Goal: Book appointment/travel/reservation

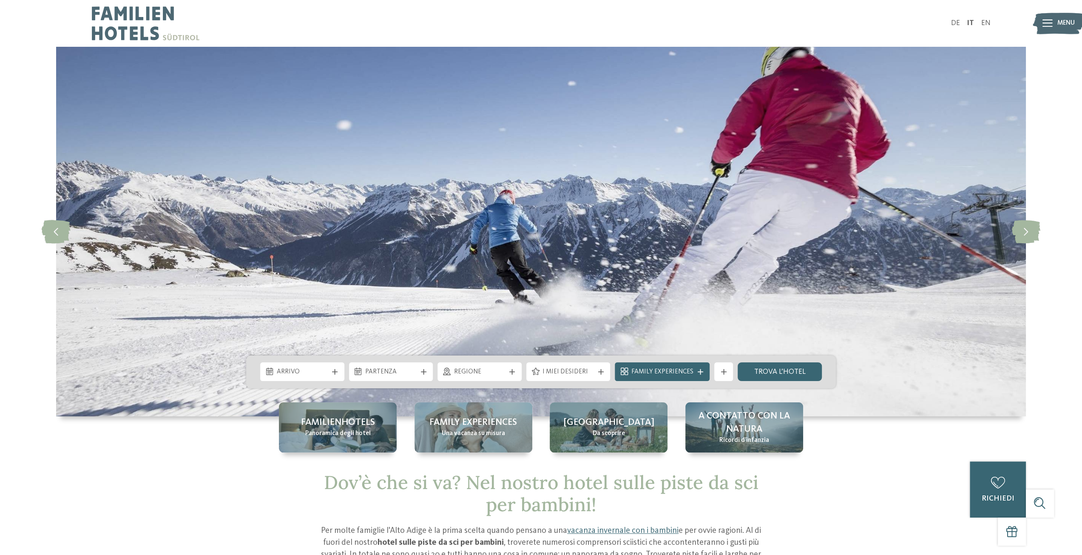
click at [1050, 24] on icon at bounding box center [1048, 24] width 10 height 8
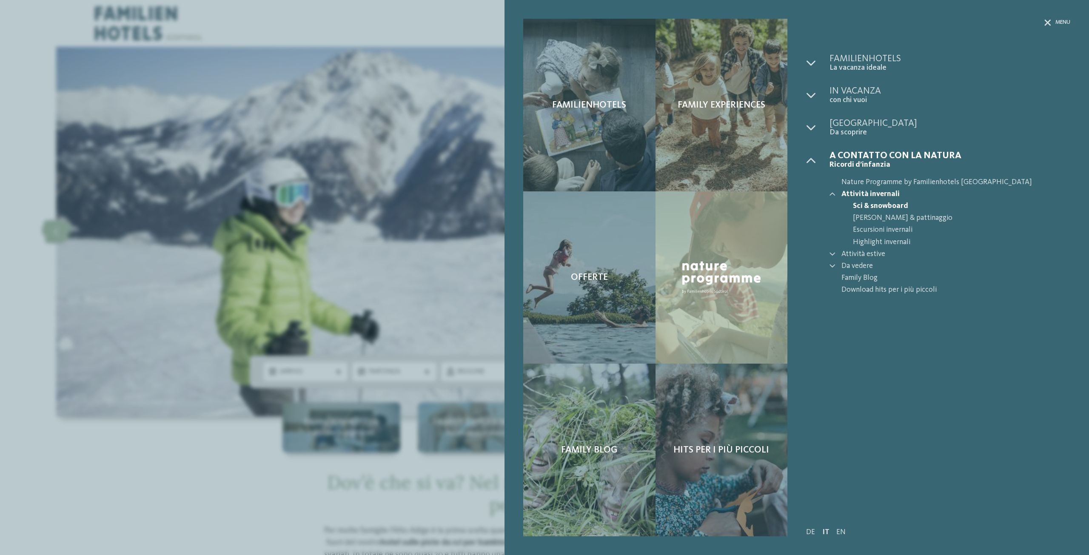
click at [814, 62] on icon at bounding box center [810, 62] width 9 height 9
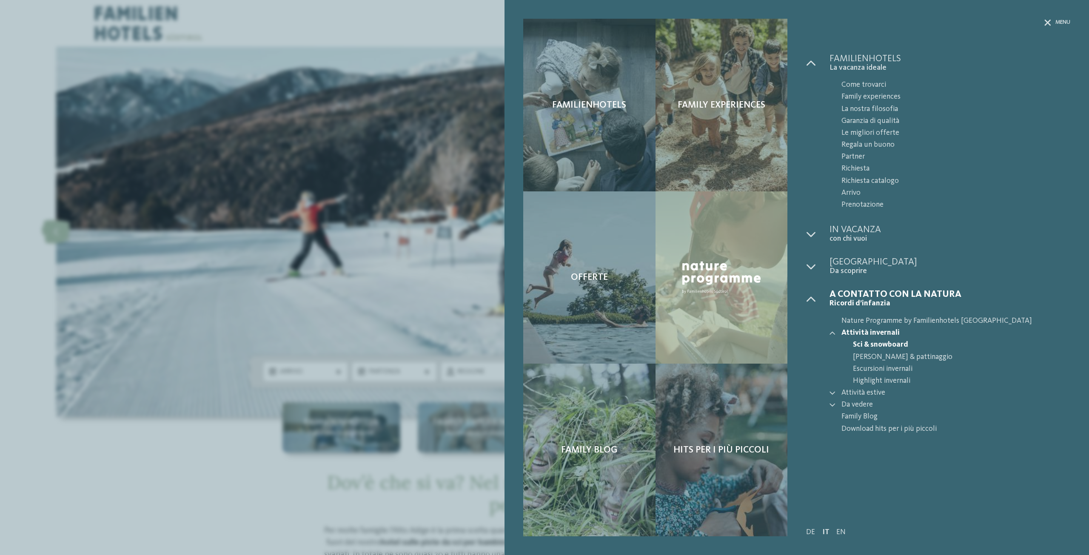
click at [812, 236] on icon at bounding box center [810, 234] width 9 height 9
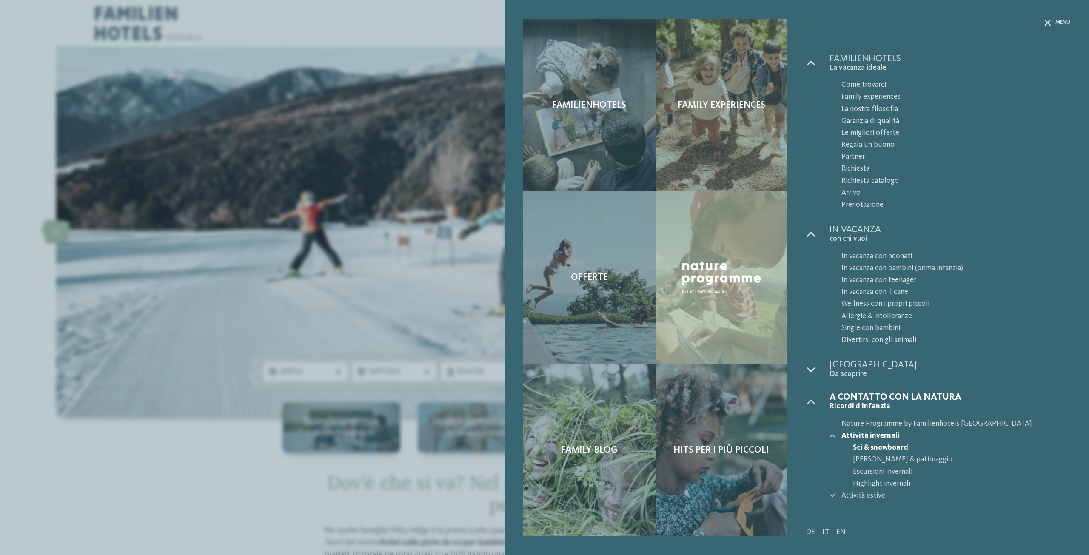
click at [809, 372] on icon at bounding box center [810, 369] width 9 height 9
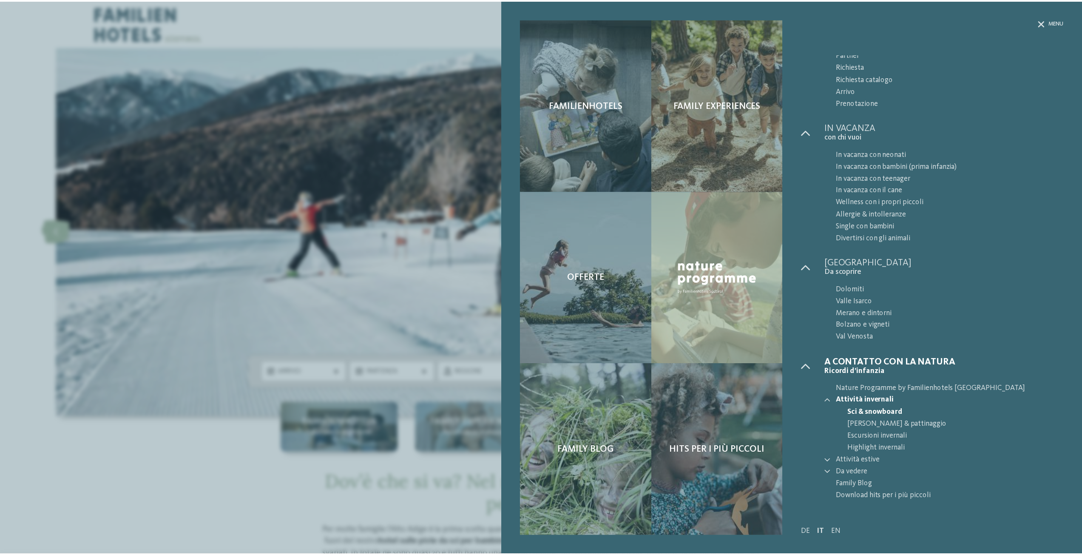
scroll to position [104, 0]
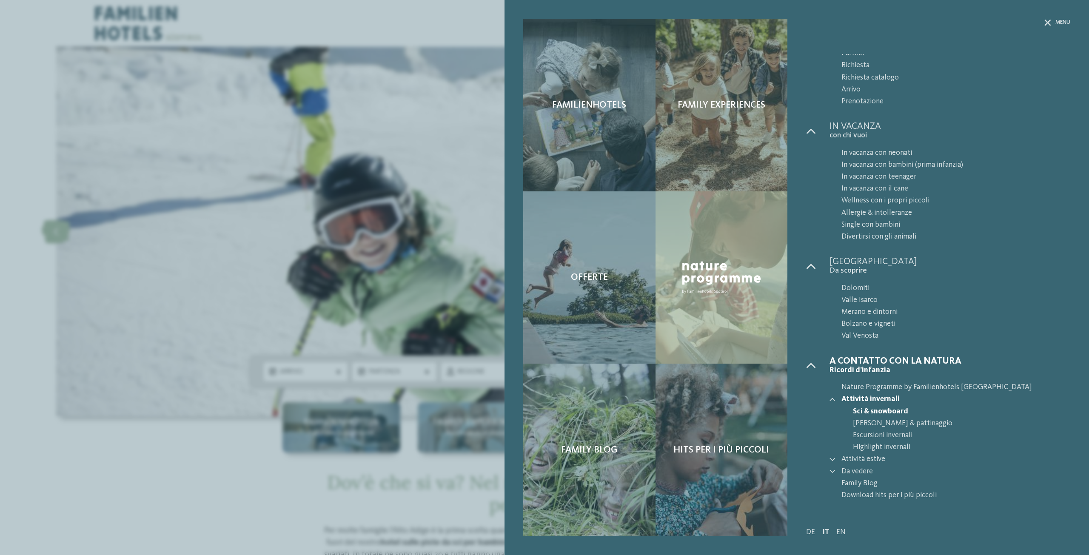
click at [419, 432] on div "Familienhotels Family experiences Offerte" at bounding box center [544, 277] width 1089 height 555
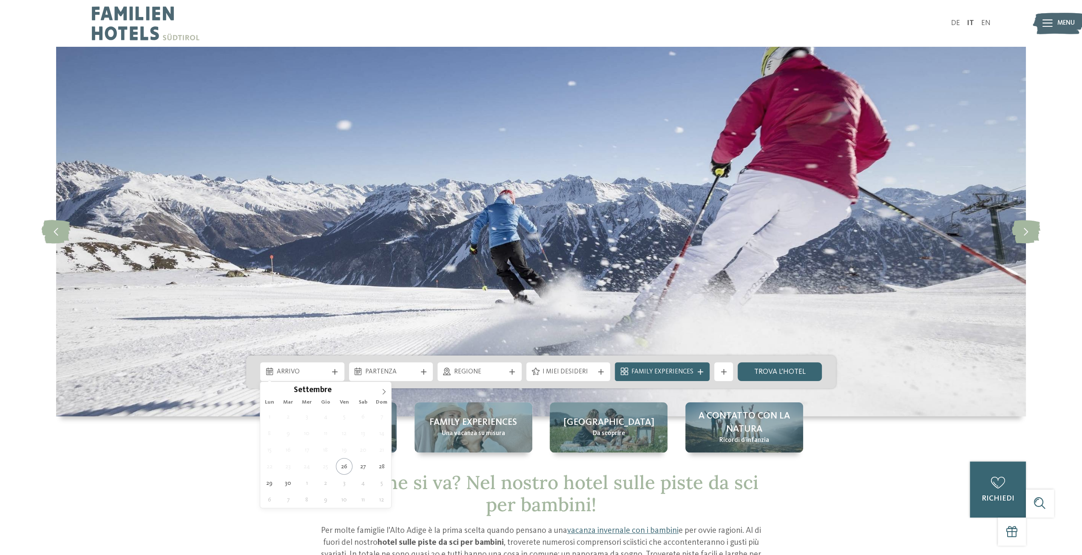
click at [330, 374] on div at bounding box center [334, 372] width 9 height 6
click at [385, 387] on span at bounding box center [384, 389] width 14 height 14
type input "****"
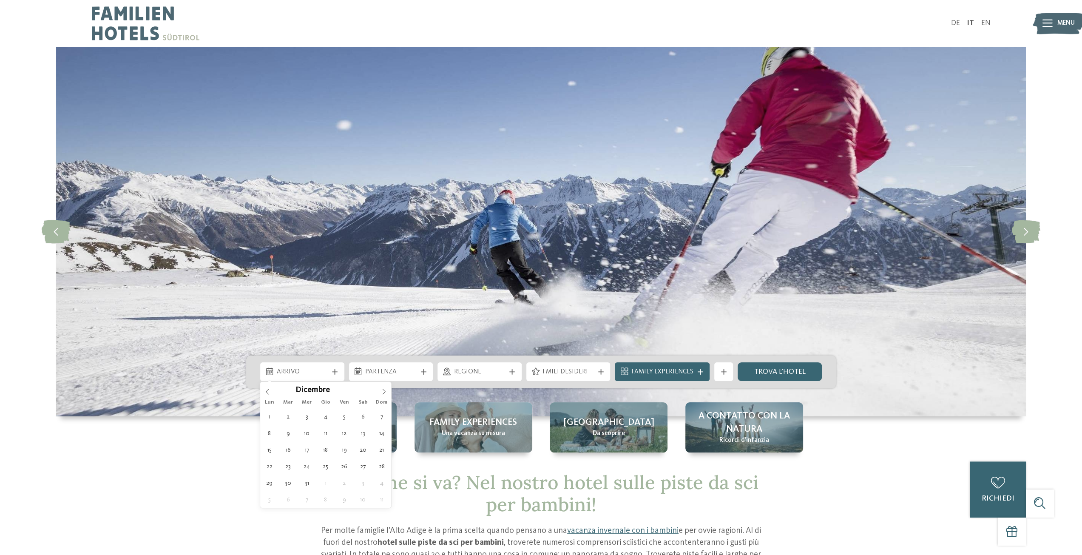
click at [385, 387] on span at bounding box center [384, 389] width 14 height 14
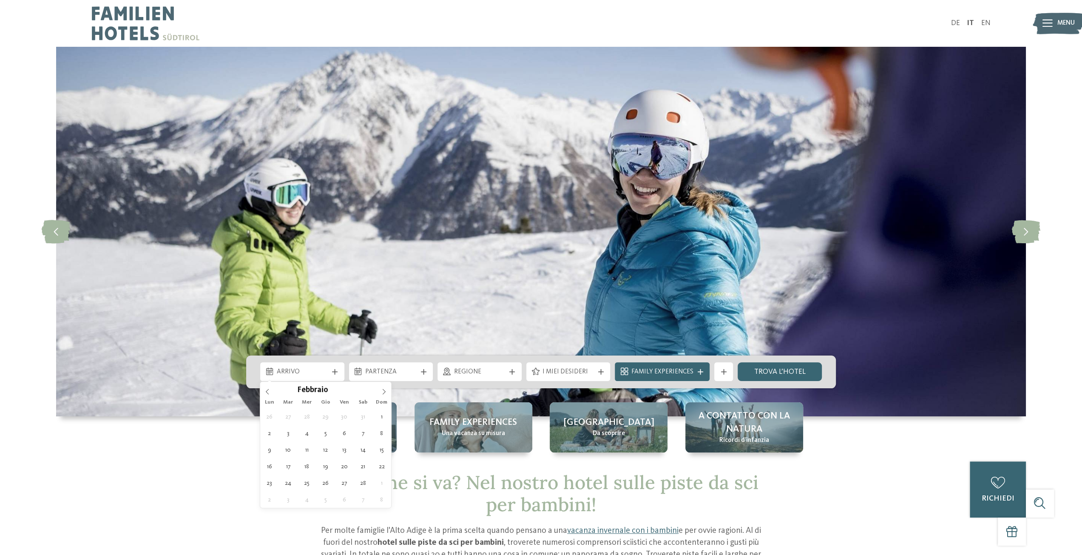
type div "16.02.2026"
type input "****"
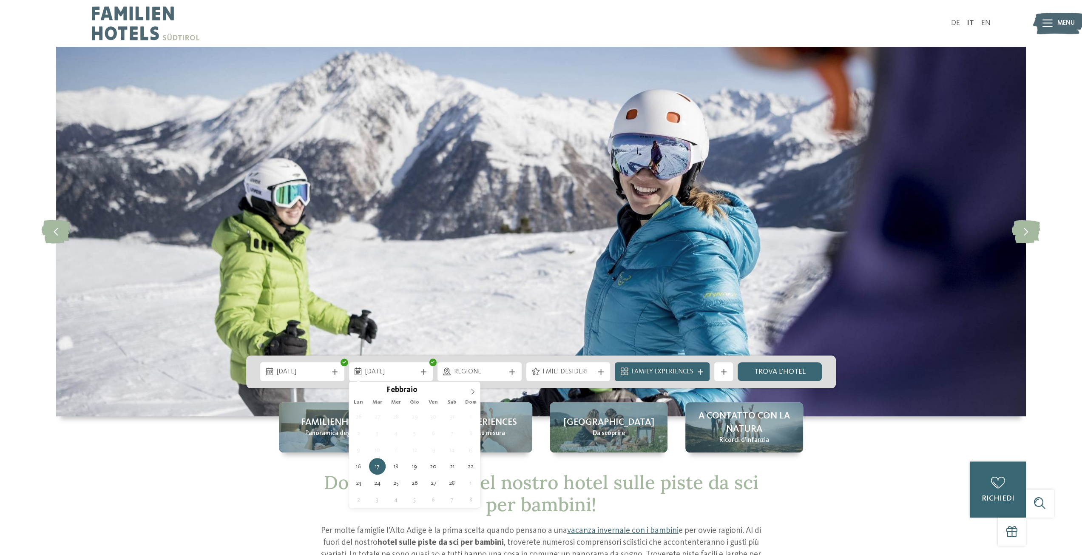
type div "23.02.2026"
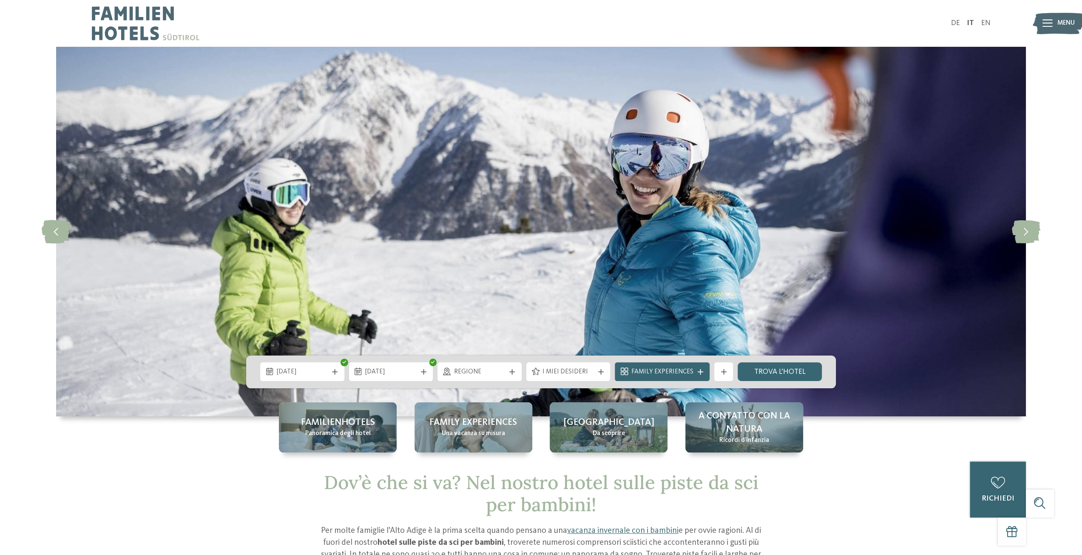
click at [489, 370] on span "Regione" at bounding box center [479, 371] width 51 height 9
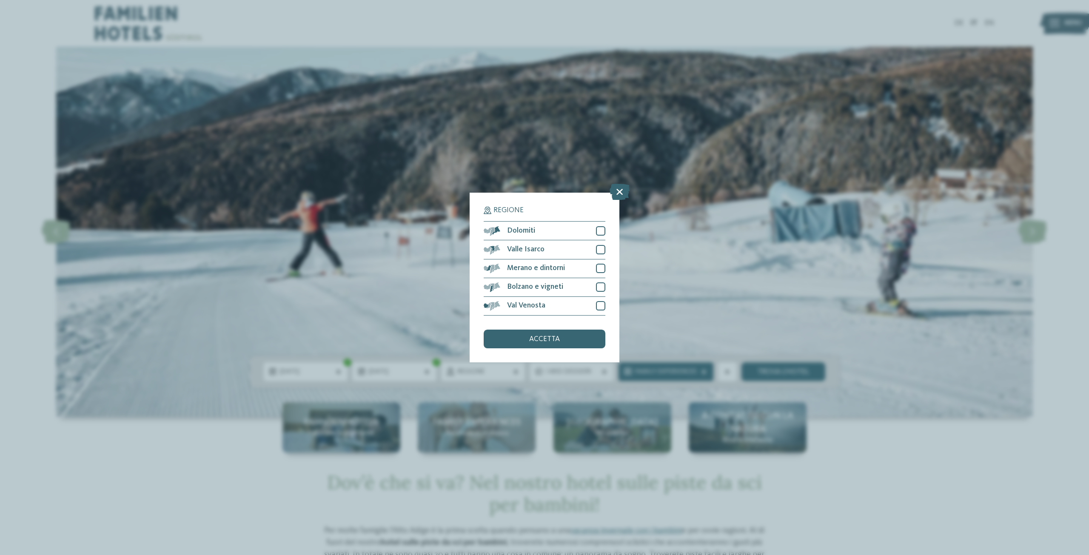
click at [602, 290] on div at bounding box center [600, 286] width 9 height 9
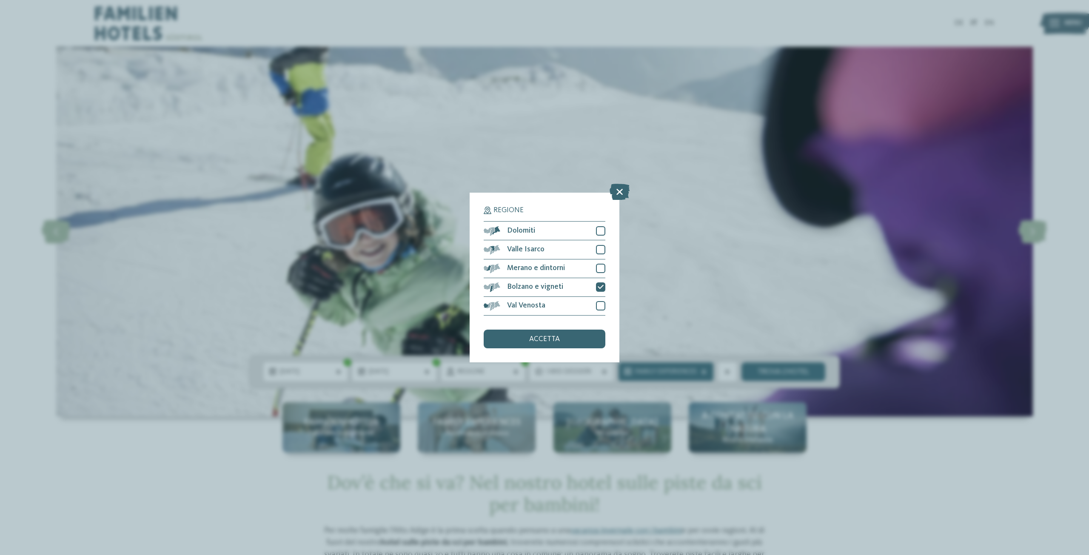
click at [601, 287] on icon at bounding box center [600, 287] width 6 height 6
click at [600, 230] on div at bounding box center [600, 230] width 9 height 9
click at [563, 330] on div "accetta" at bounding box center [545, 339] width 122 height 19
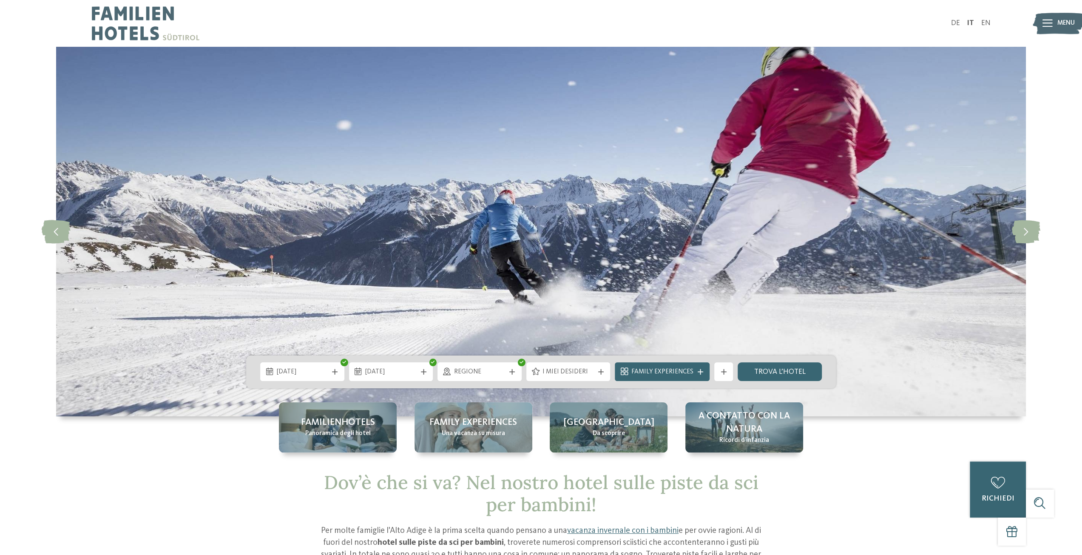
click at [506, 371] on div "Regione" at bounding box center [480, 372] width 56 height 10
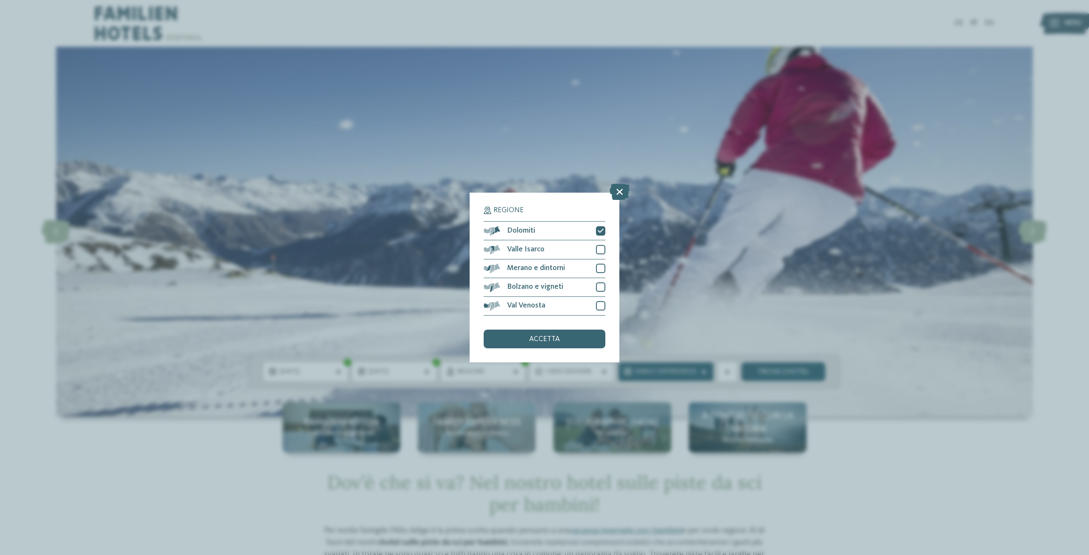
click at [546, 343] on div "accetta" at bounding box center [545, 339] width 122 height 19
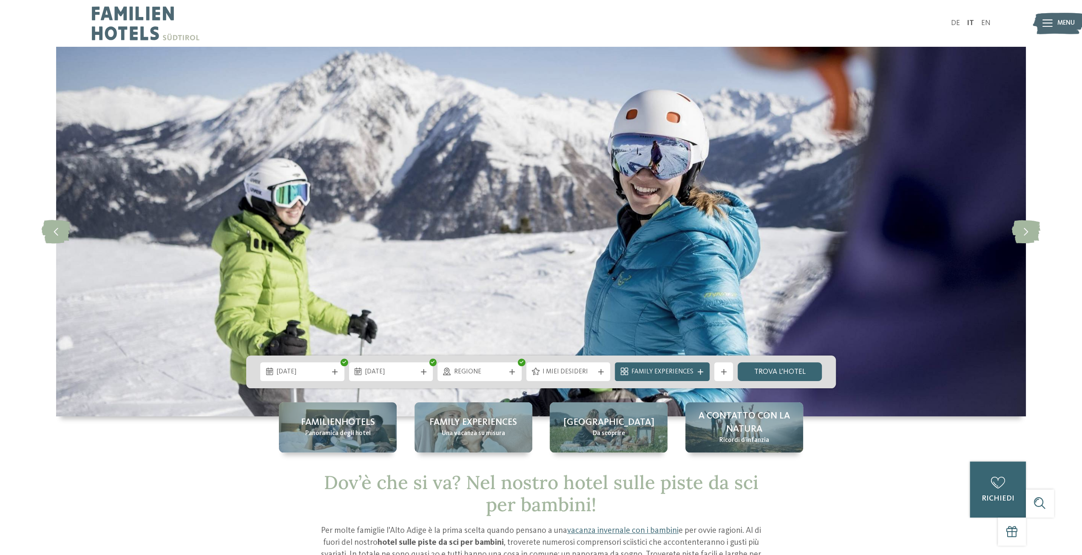
click at [787, 378] on link "trova l’hotel" at bounding box center [780, 371] width 84 height 19
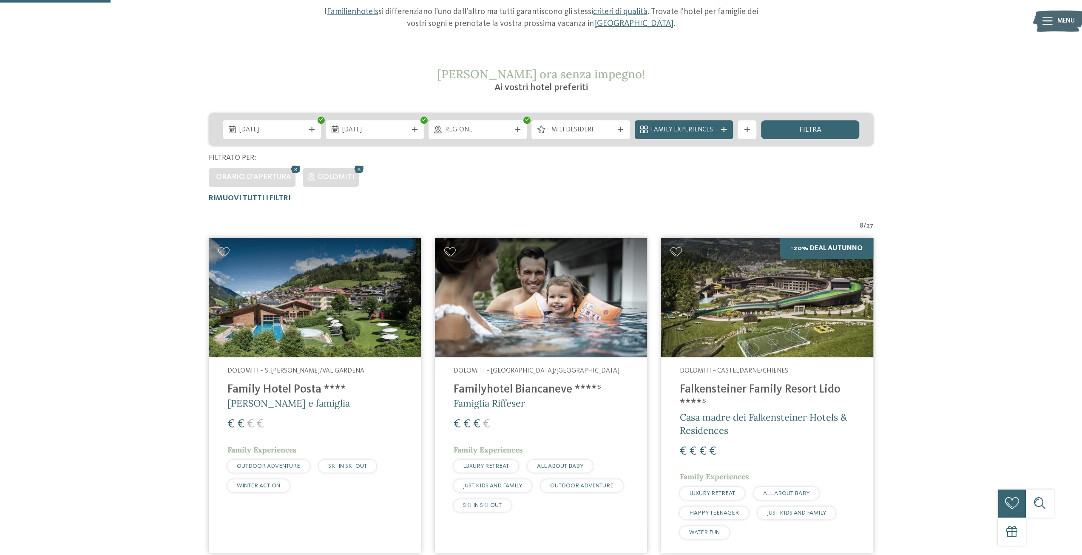
scroll to position [170, 0]
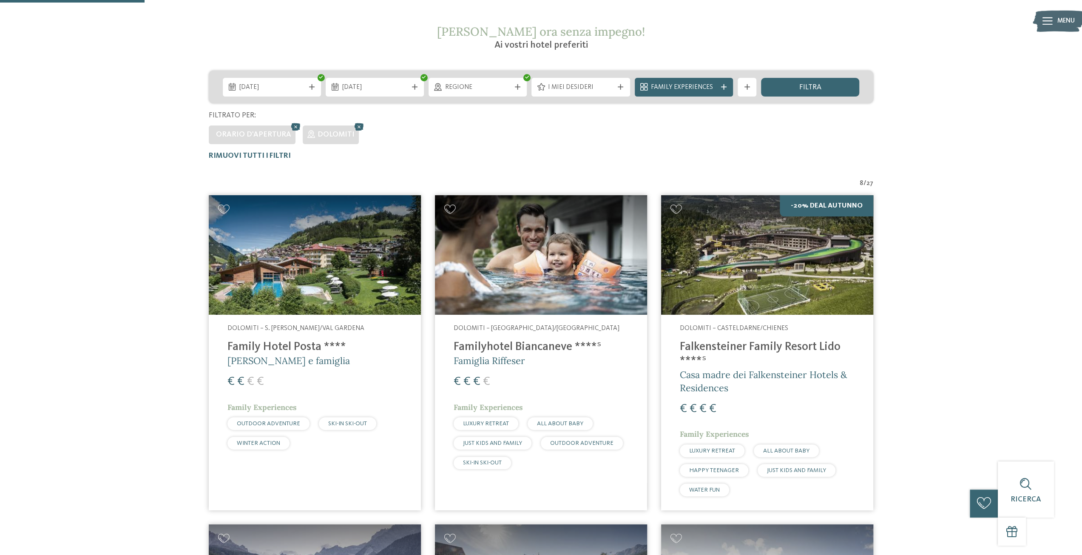
click at [820, 256] on img at bounding box center [767, 254] width 212 height 119
click at [290, 388] on div "€ € € €" at bounding box center [315, 381] width 175 height 17
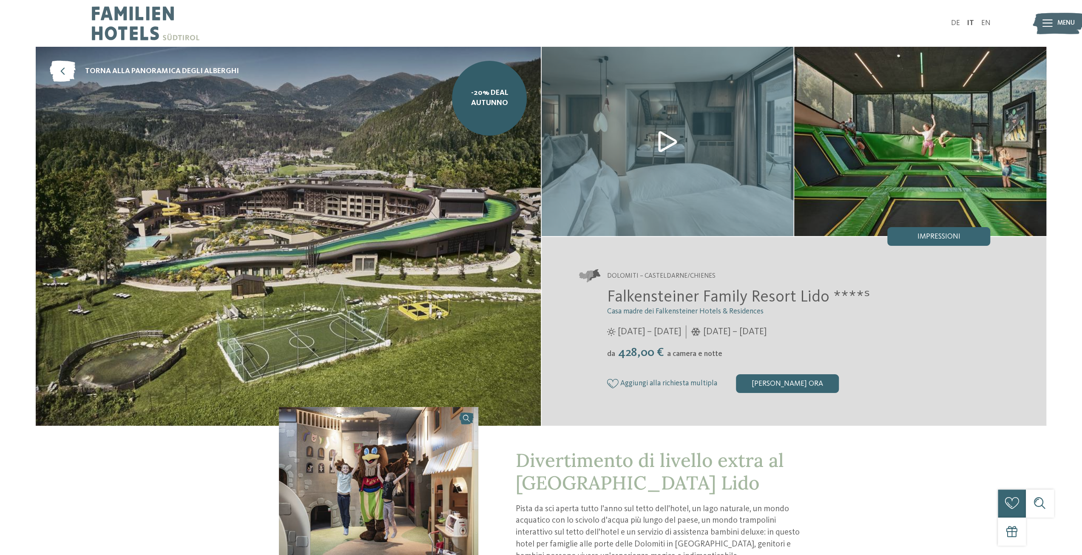
click at [208, 80] on link "torna alla panoramica degli alberghi" at bounding box center [144, 71] width 189 height 21
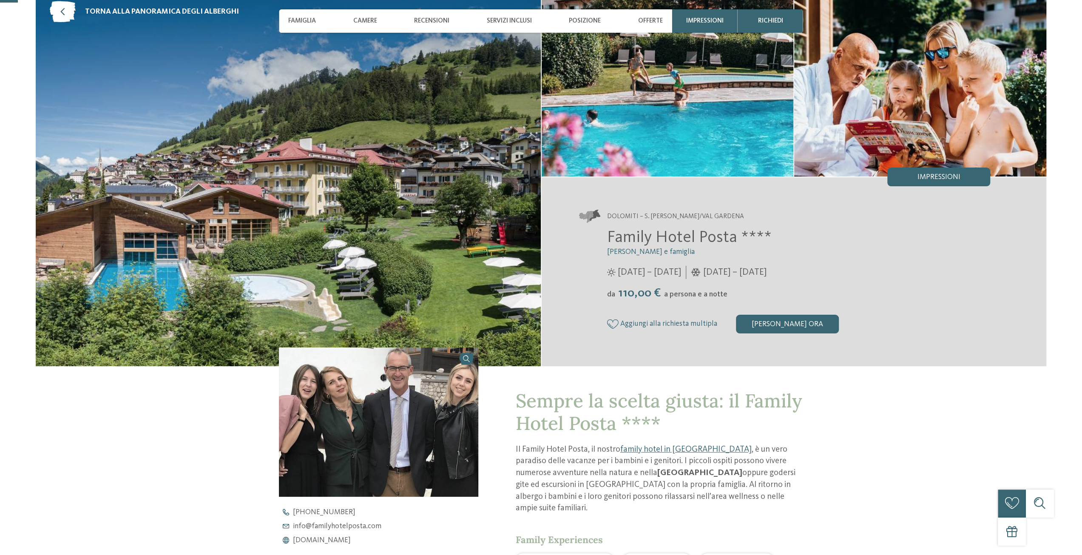
scroll to position [85, 0]
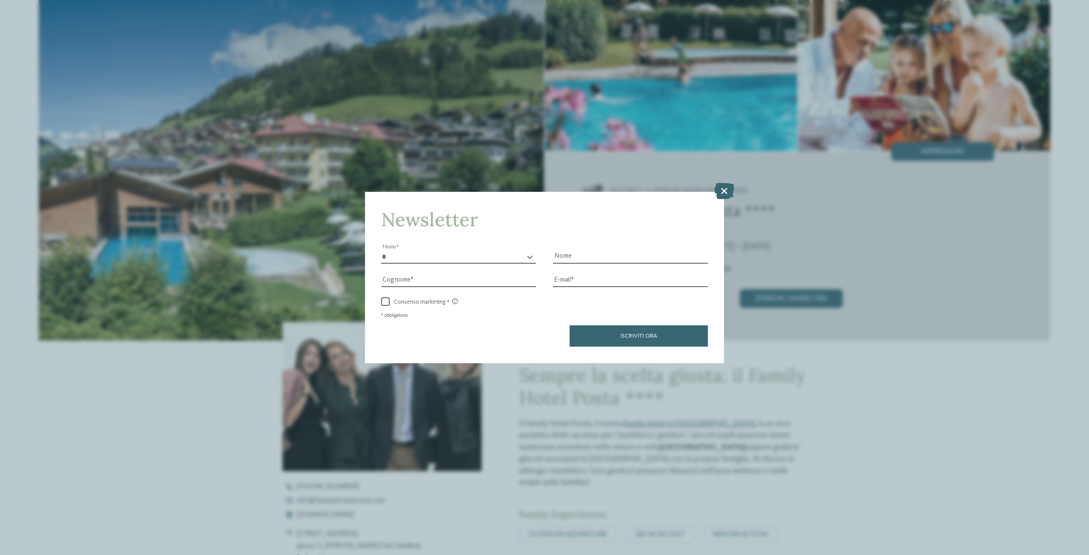
click at [725, 198] on icon at bounding box center [724, 191] width 20 height 16
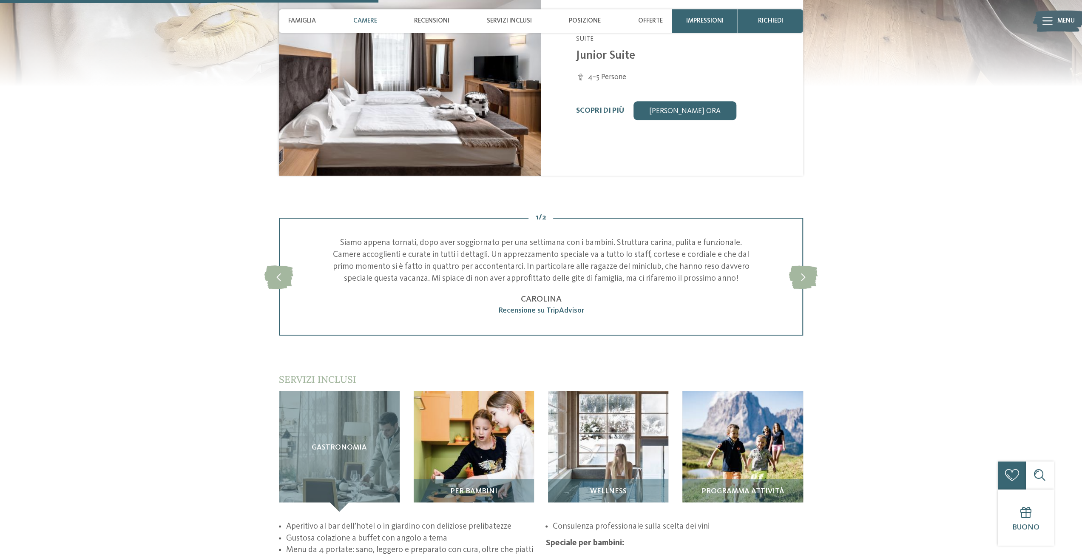
scroll to position [1021, 0]
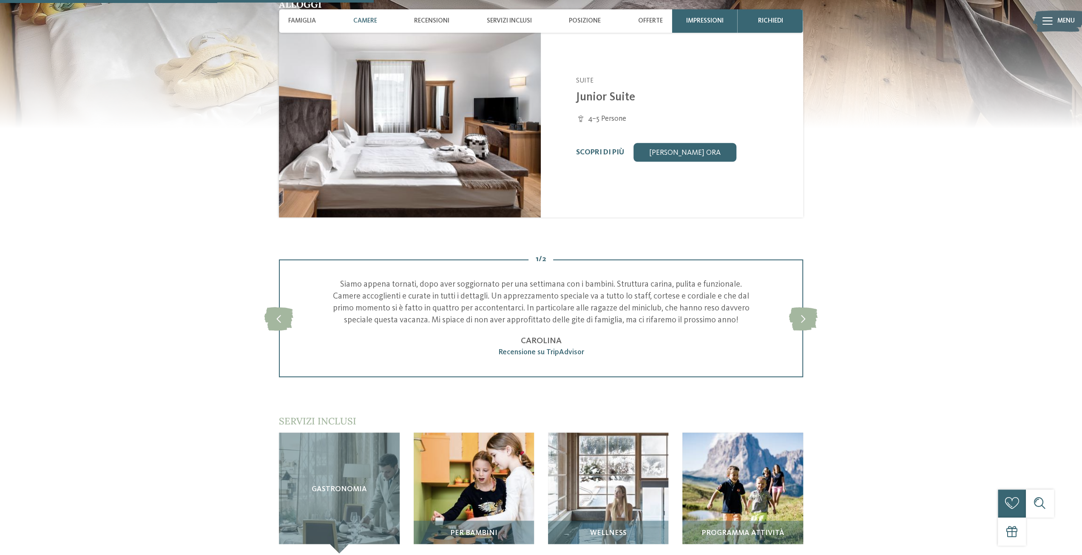
click at [654, 20] on span "Offerte" at bounding box center [650, 21] width 25 height 8
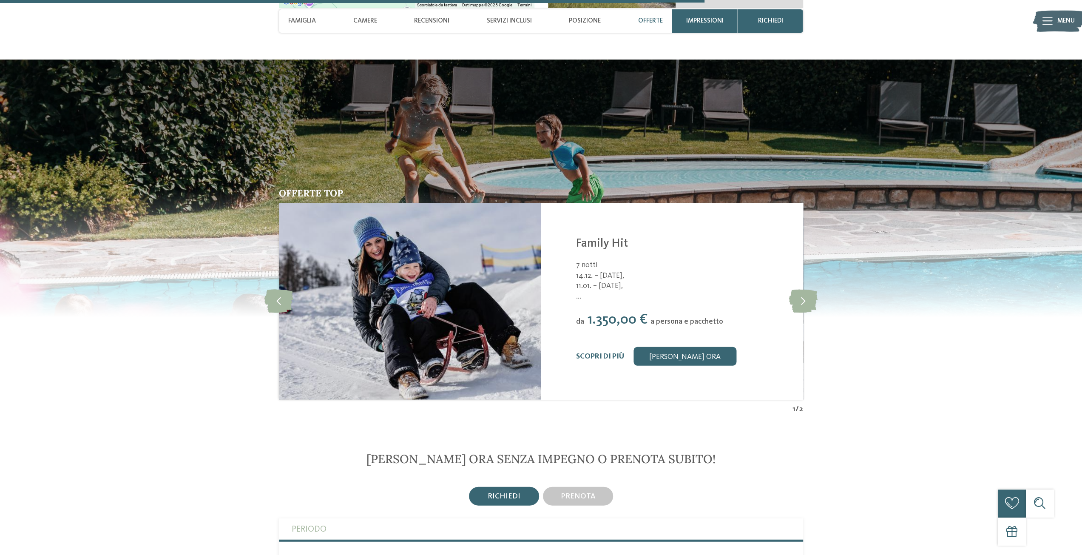
scroll to position [1924, 0]
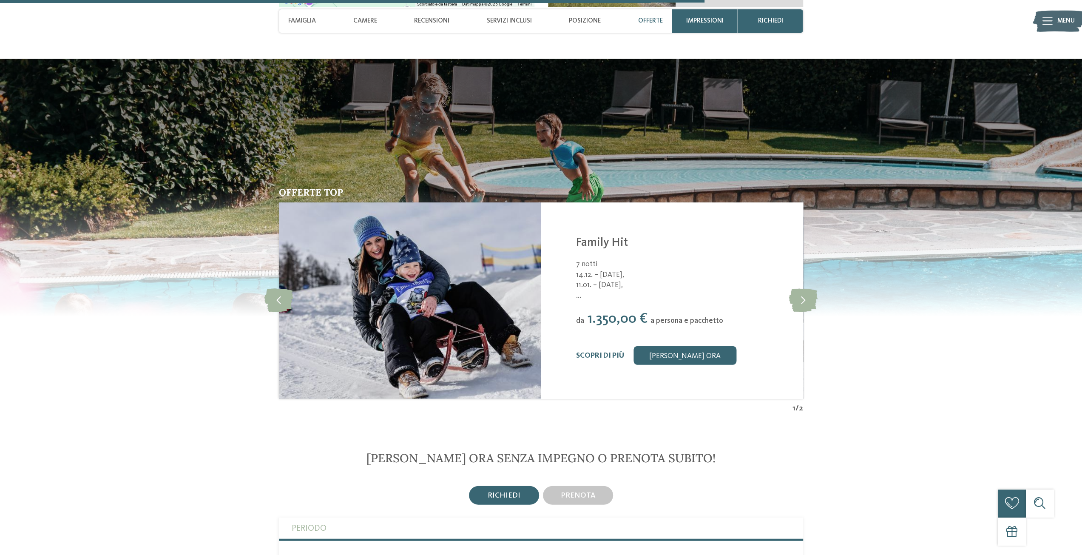
click at [804, 289] on icon at bounding box center [803, 300] width 28 height 23
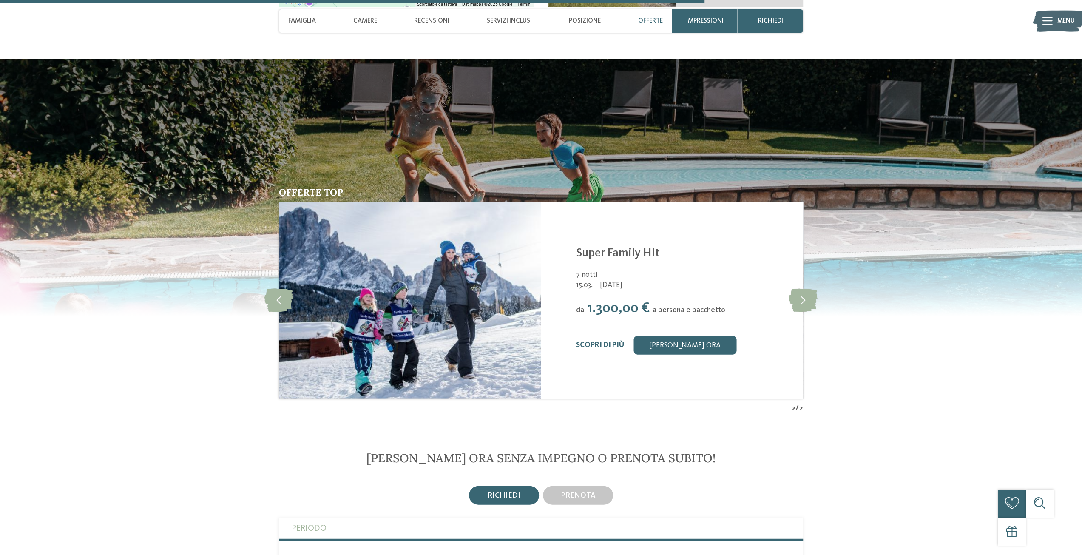
click at [803, 289] on icon at bounding box center [803, 300] width 28 height 23
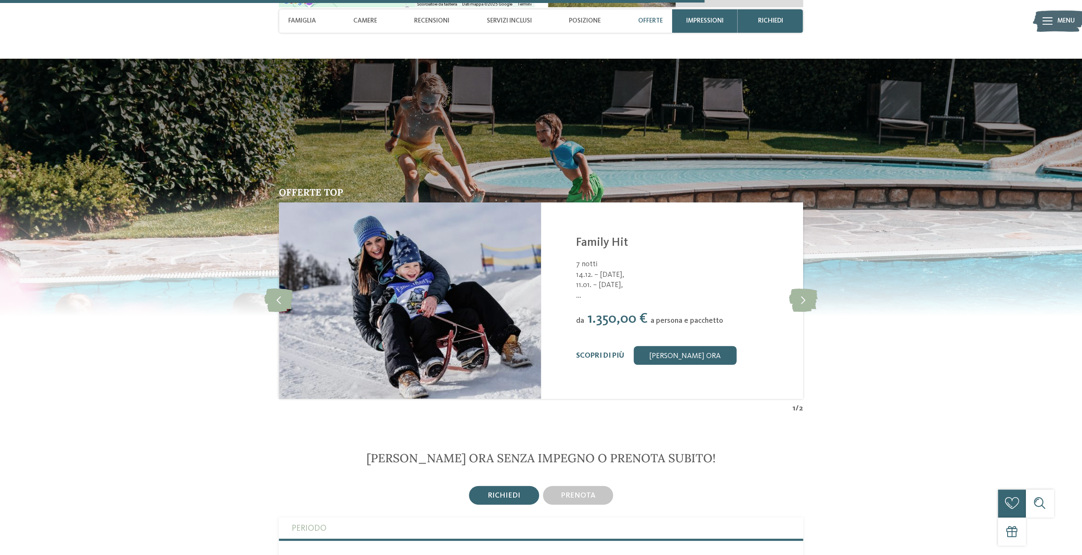
click at [803, 289] on icon at bounding box center [803, 300] width 28 height 23
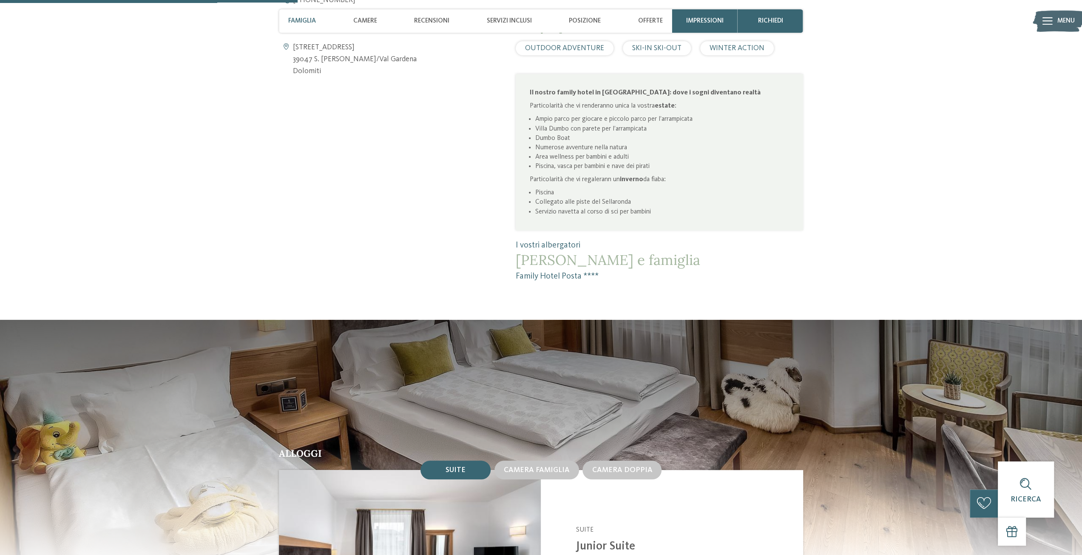
scroll to position [563, 0]
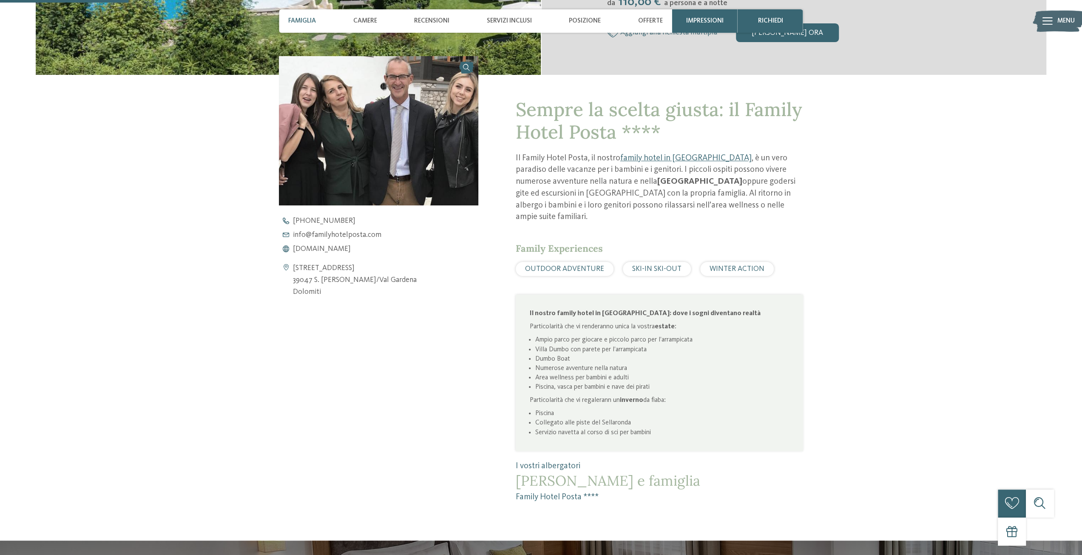
click at [361, 18] on span "Camere" at bounding box center [365, 21] width 24 height 8
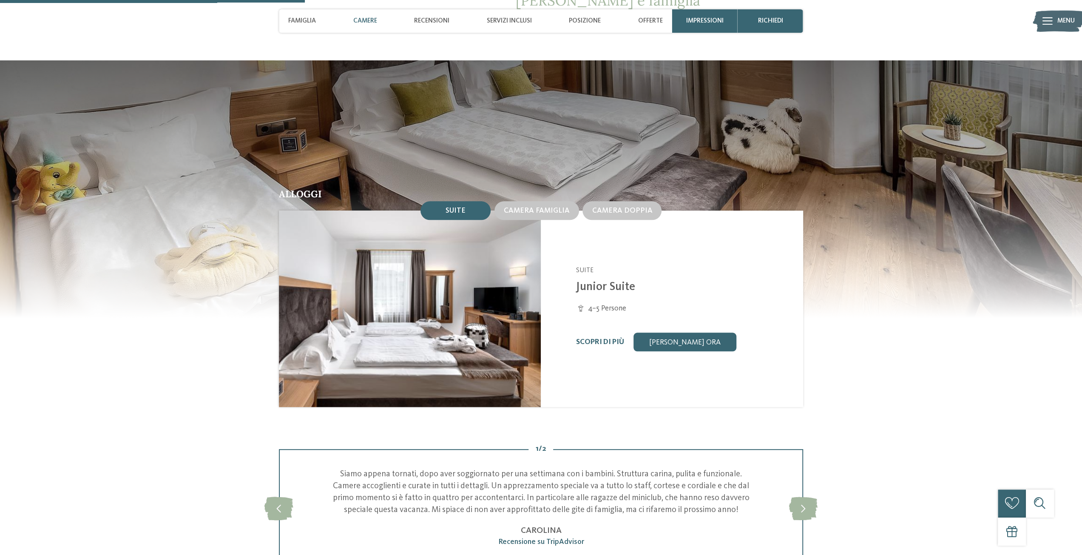
scroll to position [833, 0]
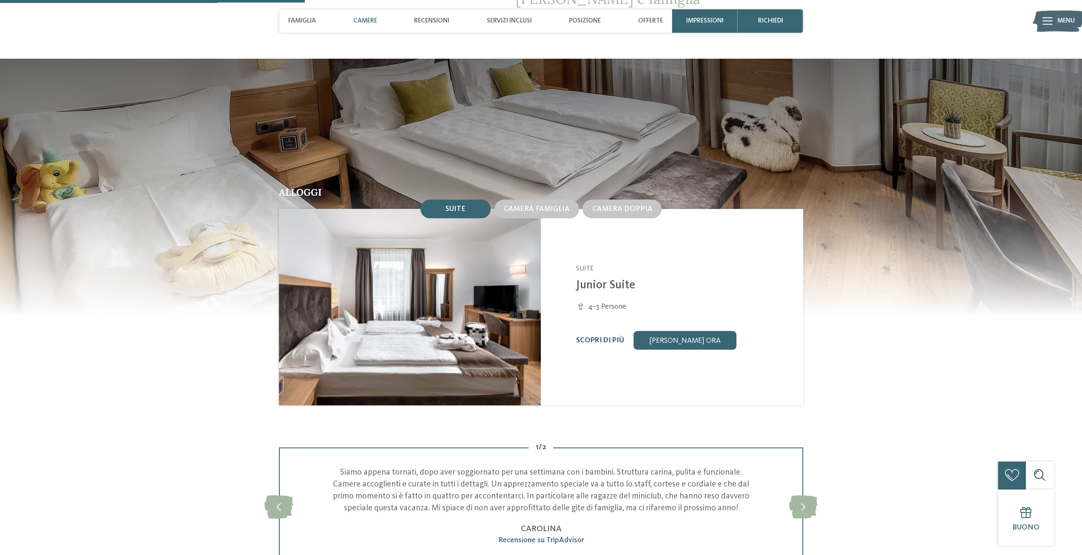
click at [465, 317] on img at bounding box center [410, 307] width 262 height 196
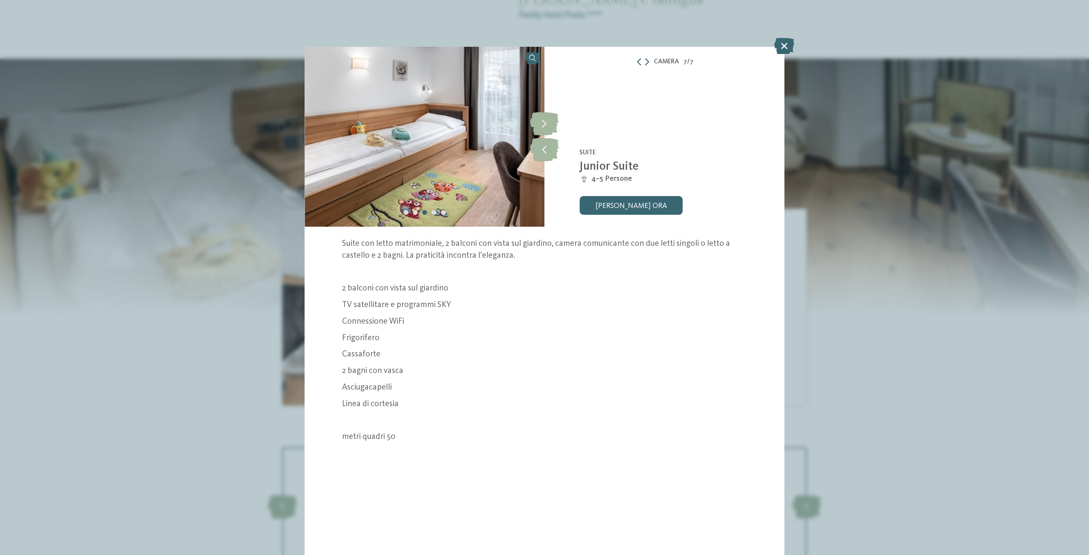
click at [543, 121] on icon at bounding box center [544, 123] width 28 height 23
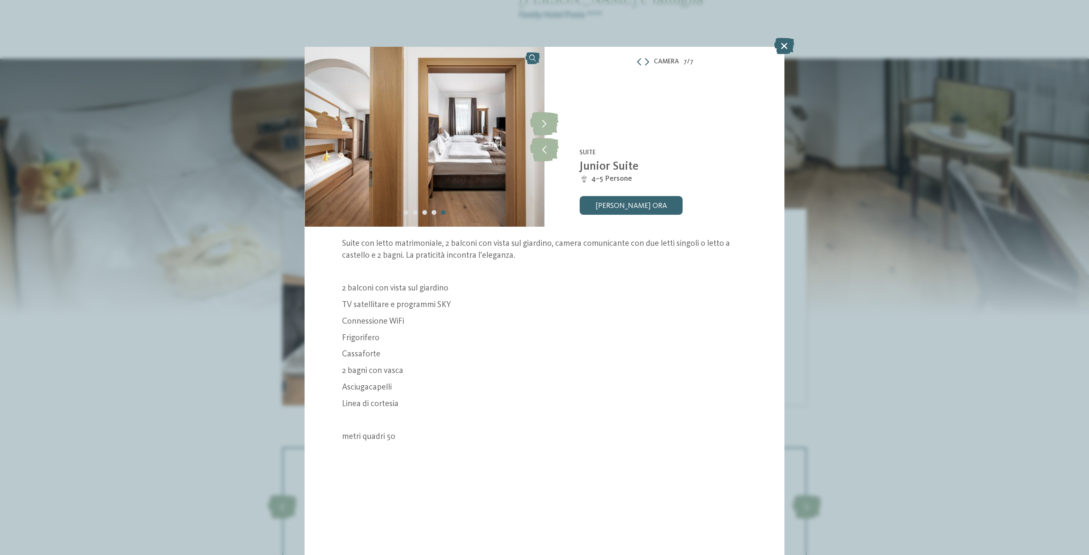
click at [543, 121] on icon at bounding box center [544, 123] width 28 height 23
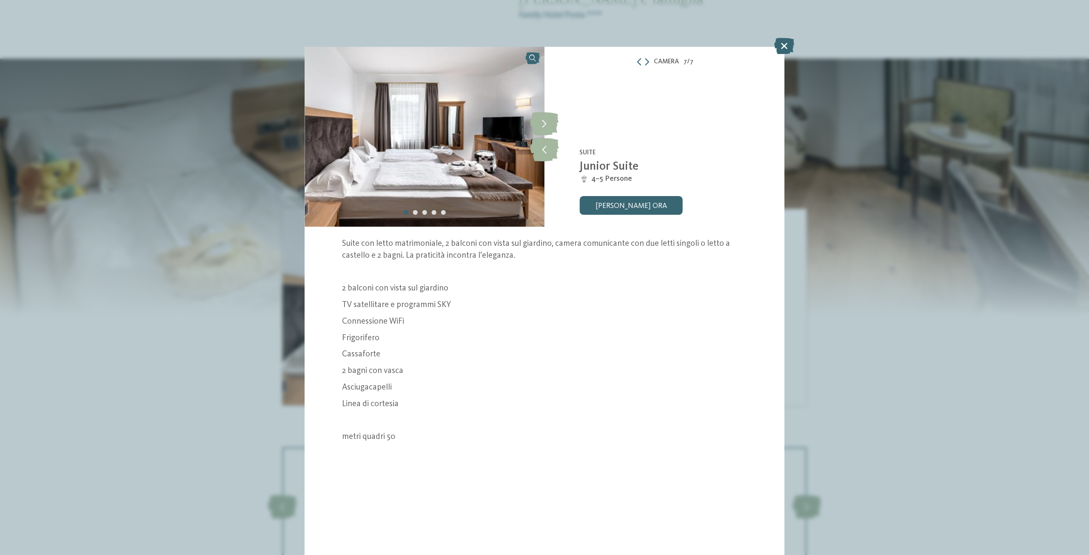
click at [543, 121] on icon at bounding box center [544, 123] width 28 height 23
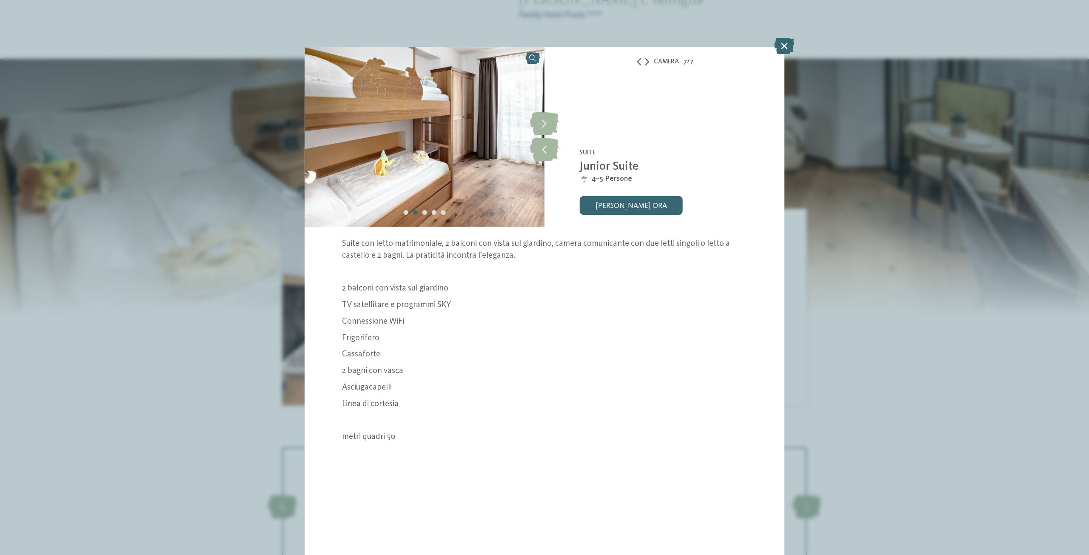
click at [543, 121] on icon at bounding box center [544, 123] width 28 height 23
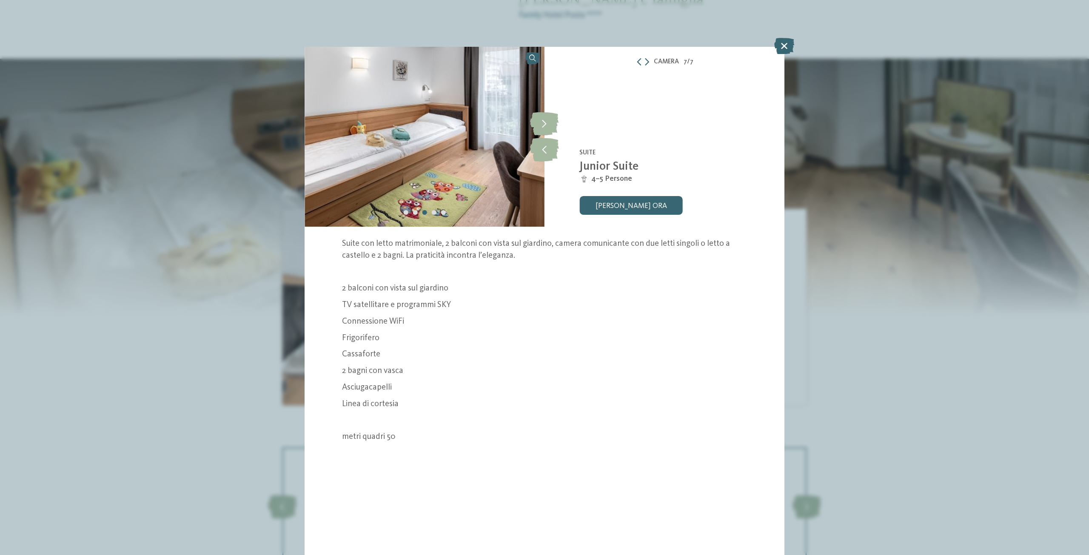
click at [786, 45] on icon at bounding box center [784, 46] width 20 height 16
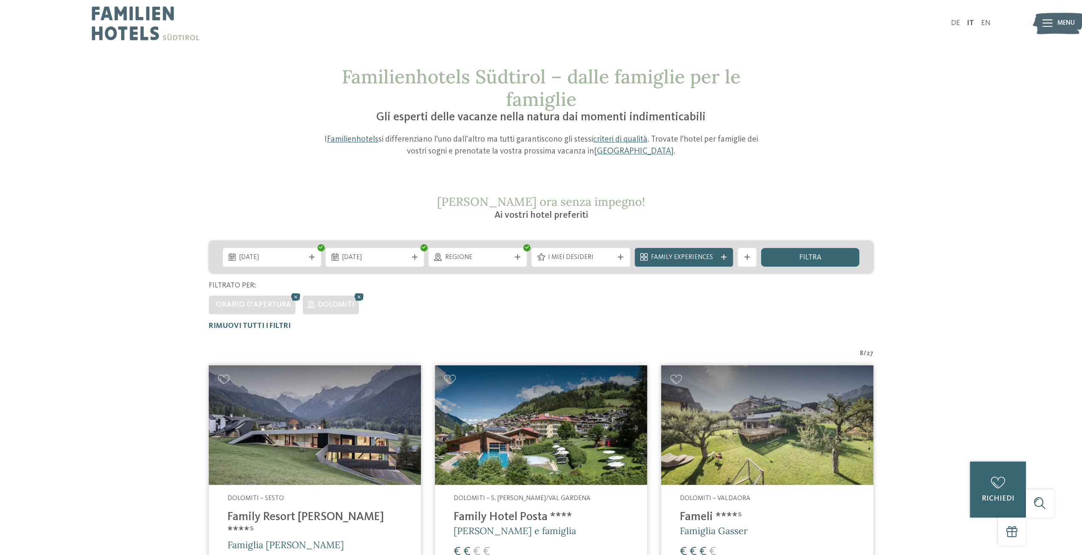
click at [557, 258] on span "I miei desideri" at bounding box center [580, 257] width 65 height 9
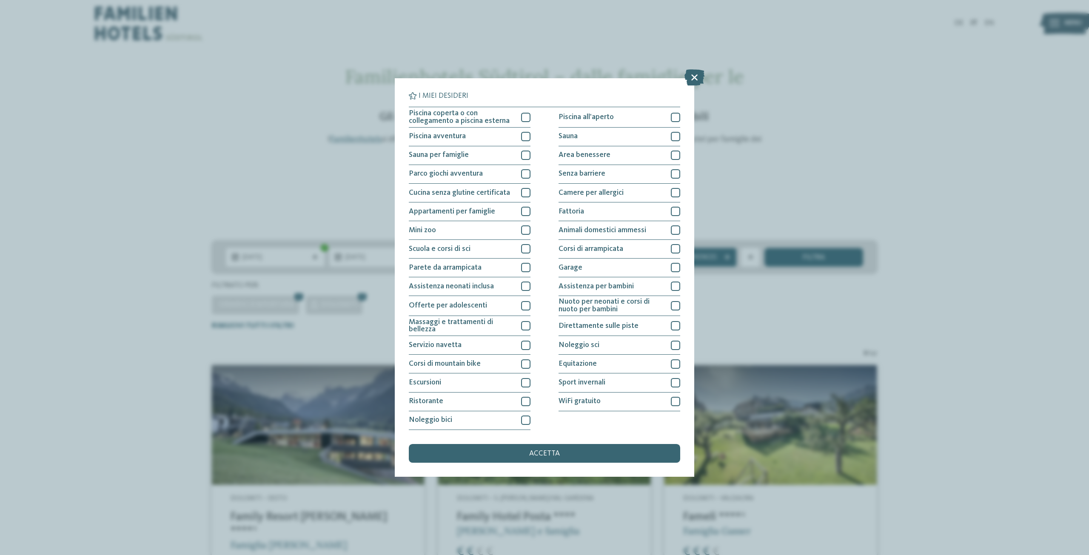
click at [694, 75] on icon at bounding box center [694, 78] width 20 height 16
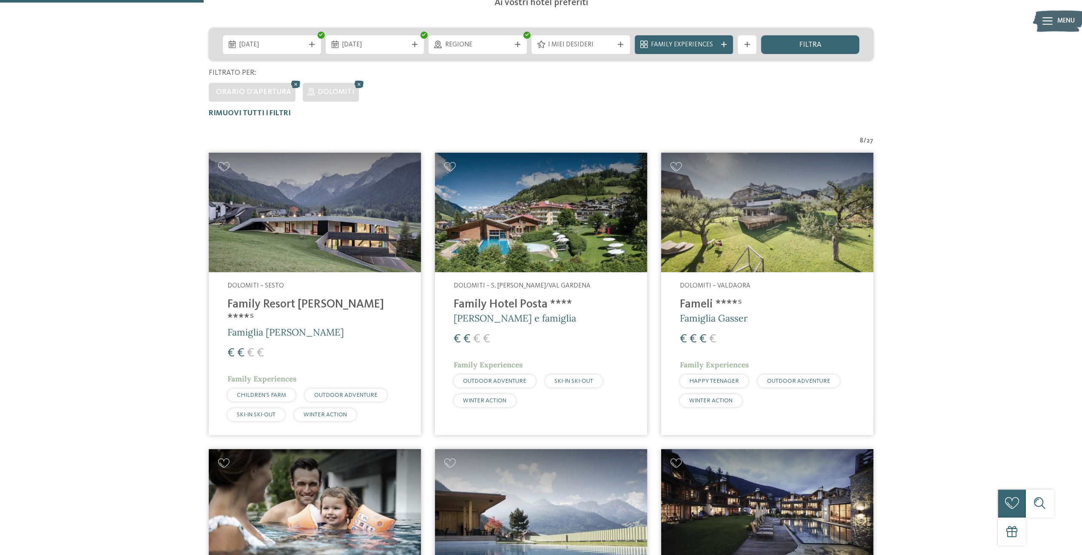
scroll to position [425, 0]
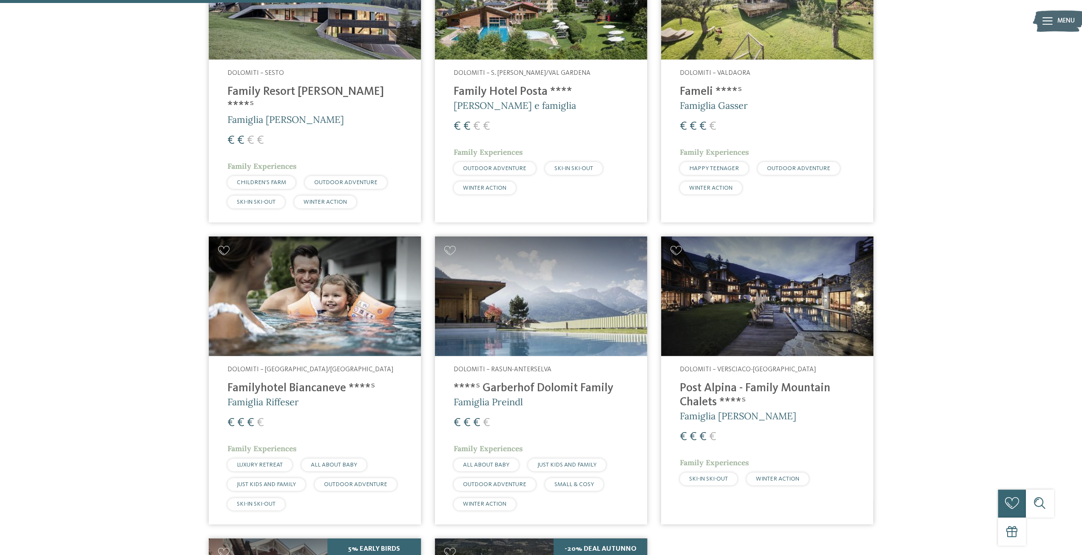
click at [556, 322] on img at bounding box center [541, 295] width 212 height 119
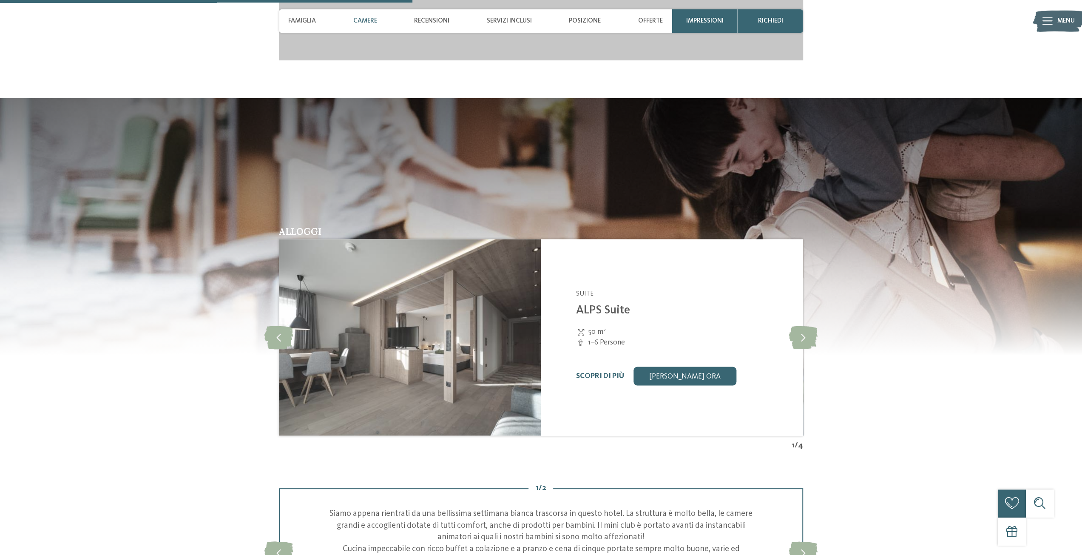
scroll to position [1318, 0]
click at [806, 337] on icon at bounding box center [803, 336] width 28 height 23
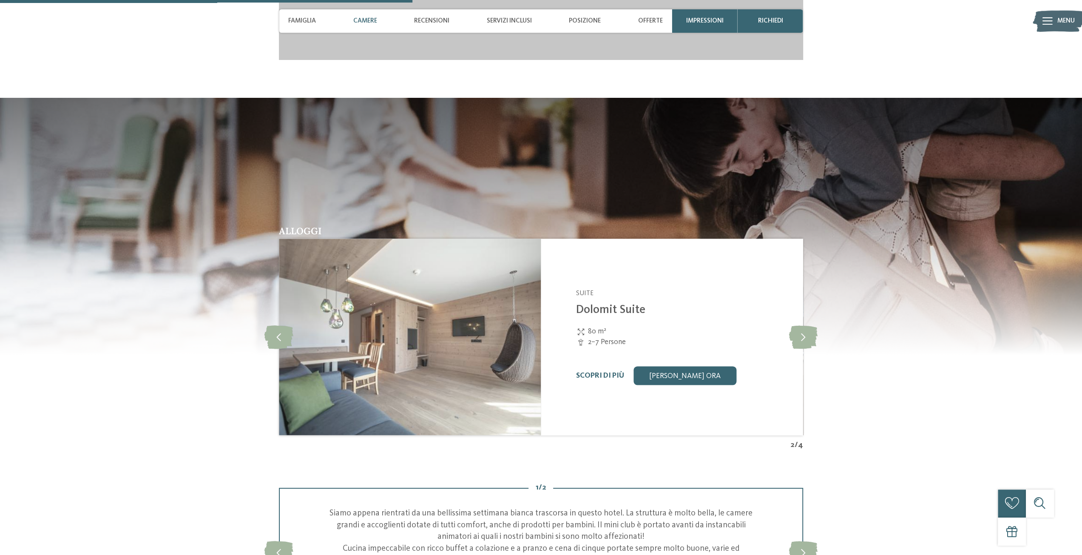
click at [806, 337] on icon at bounding box center [803, 336] width 28 height 23
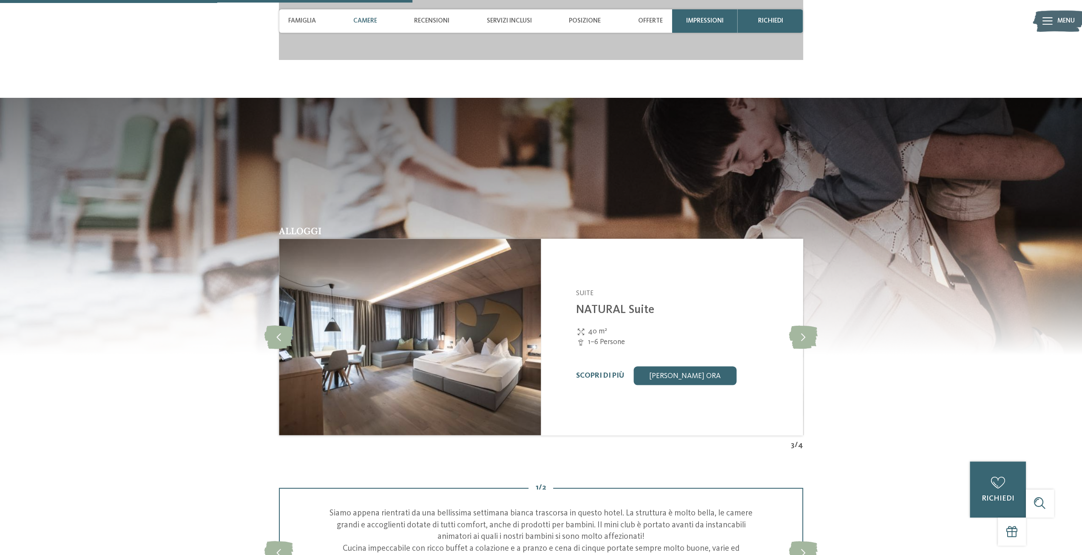
click at [806, 337] on icon at bounding box center [803, 336] width 28 height 23
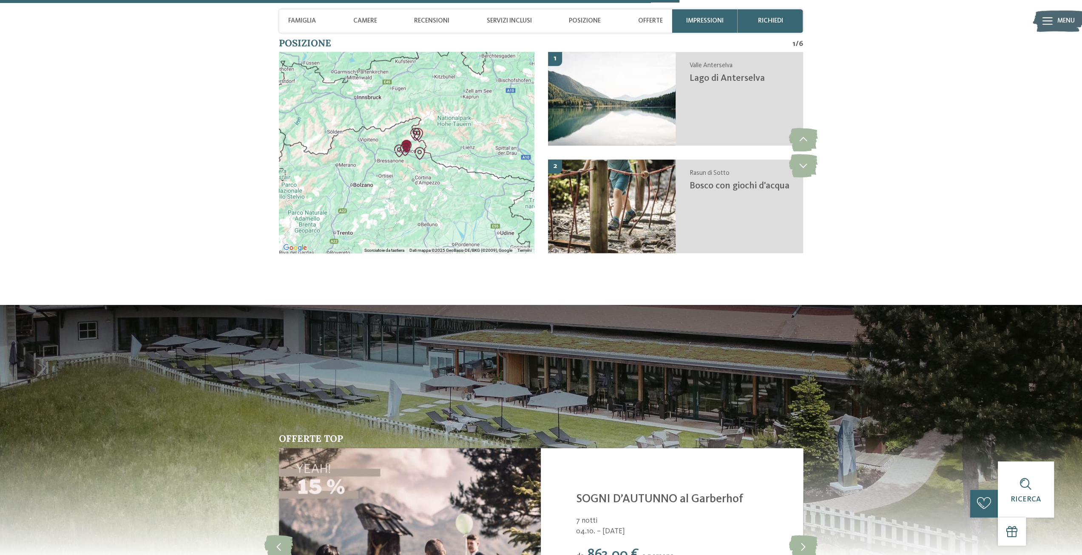
scroll to position [2339, 0]
